Goal: Navigation & Orientation: Find specific page/section

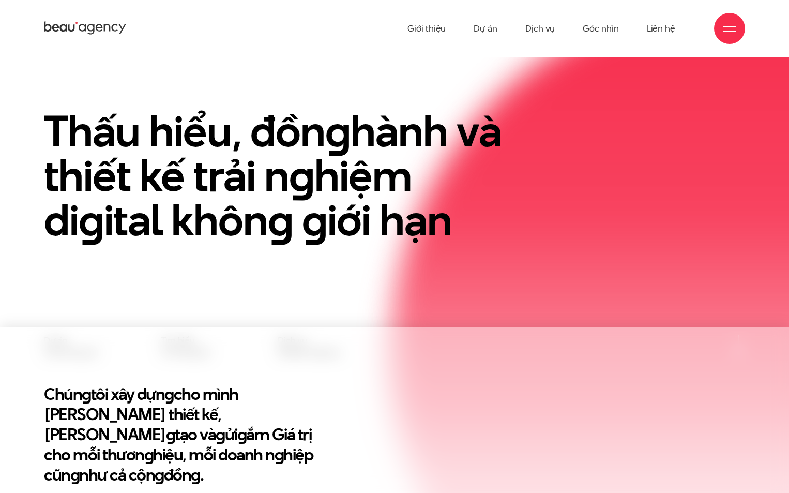
scroll to position [155, 0]
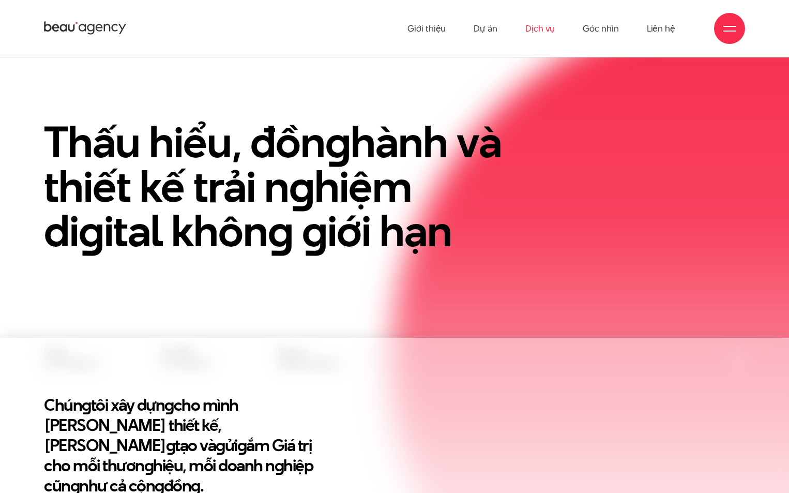
click at [540, 23] on link "Dịch vụ" at bounding box center [539, 28] width 29 height 57
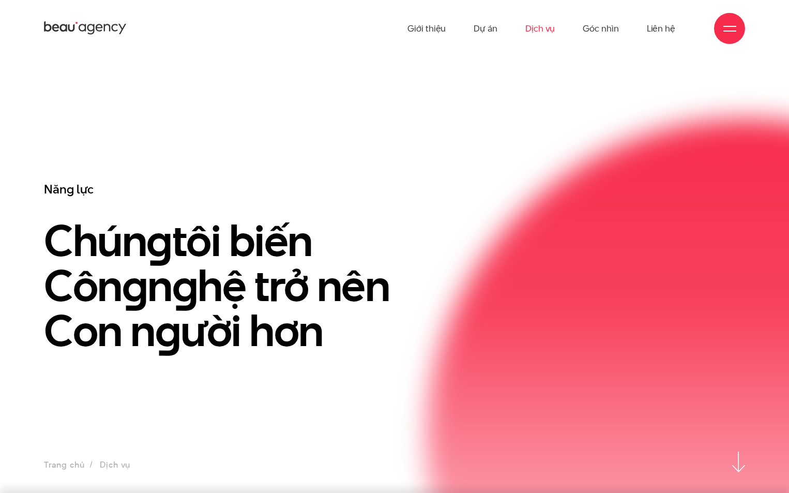
click at [472, 24] on ul "Giới thiệu Dự án Dịch vụ Góc nhìn Liên hệ" at bounding box center [541, 28] width 268 height 57
click at [480, 27] on link "Dự án" at bounding box center [485, 28] width 24 height 57
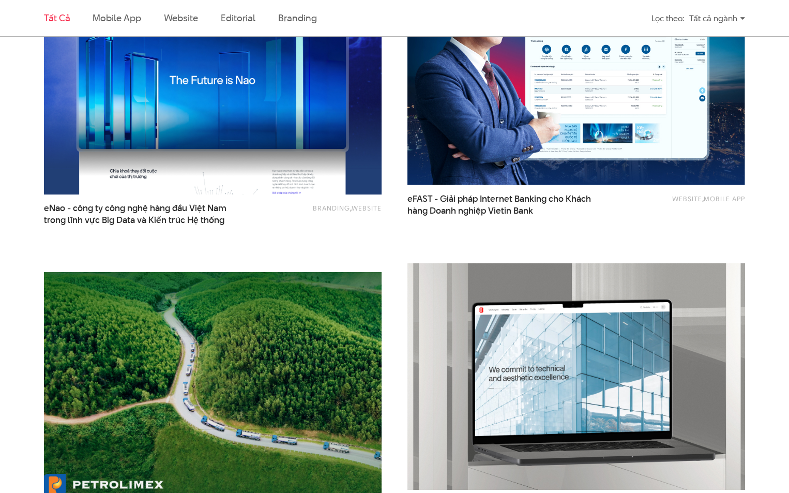
scroll to position [1292, 0]
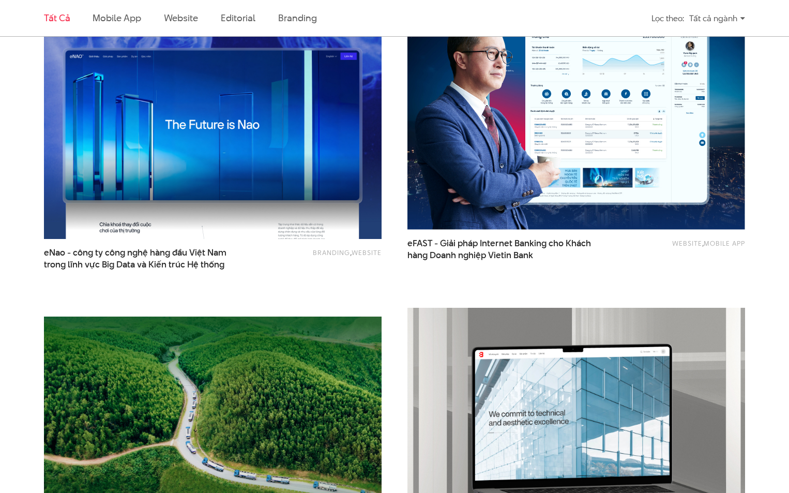
click at [249, 144] on img at bounding box center [212, 125] width 371 height 249
